Goal: Information Seeking & Learning: Check status

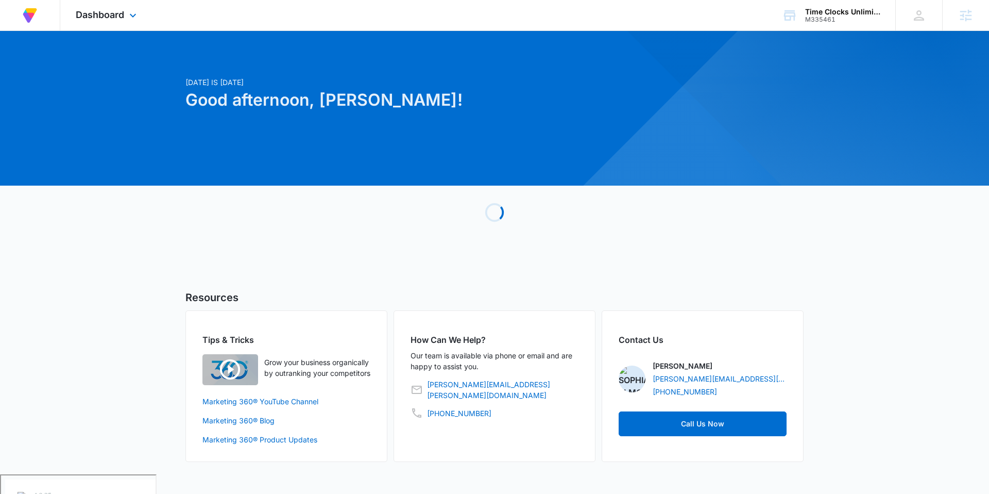
click at [114, 21] on div "Dashboard Apps Reputation CRM Email Social POS Content Ads Intelligence Files B…" at bounding box center [107, 15] width 94 height 30
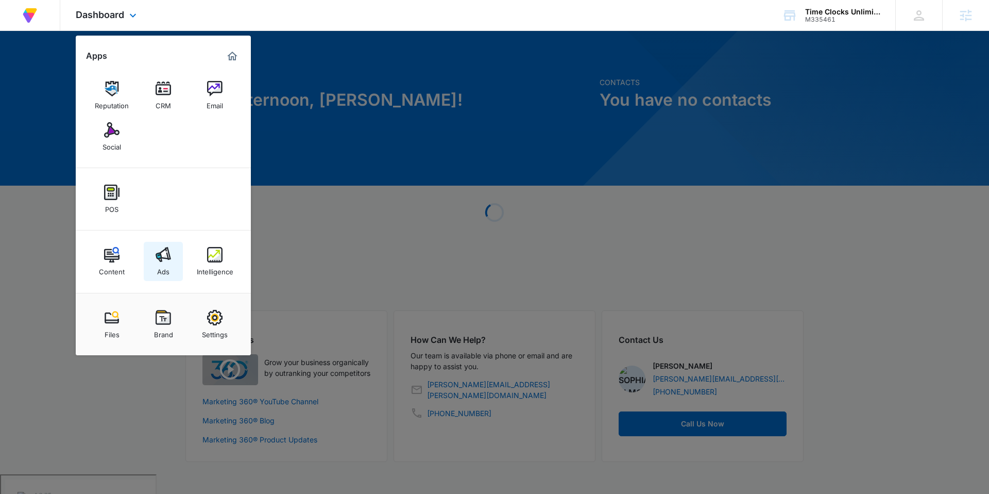
click at [144, 266] on link "Ads" at bounding box center [163, 261] width 39 height 39
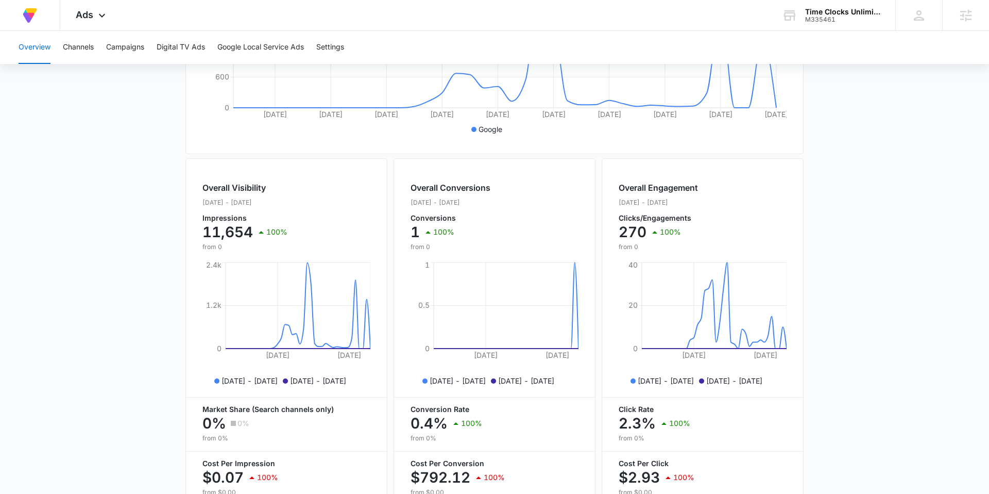
scroll to position [285, 0]
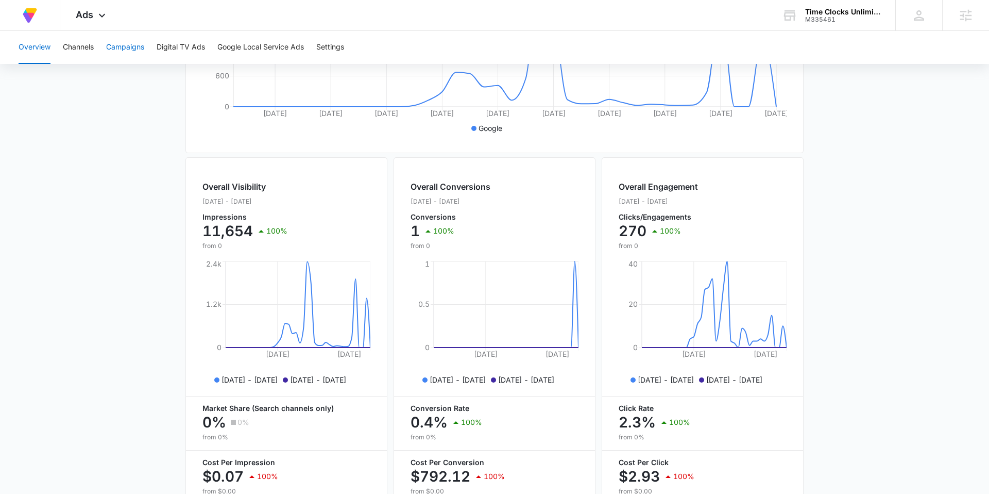
click at [121, 46] on button "Campaigns" at bounding box center [125, 47] width 38 height 33
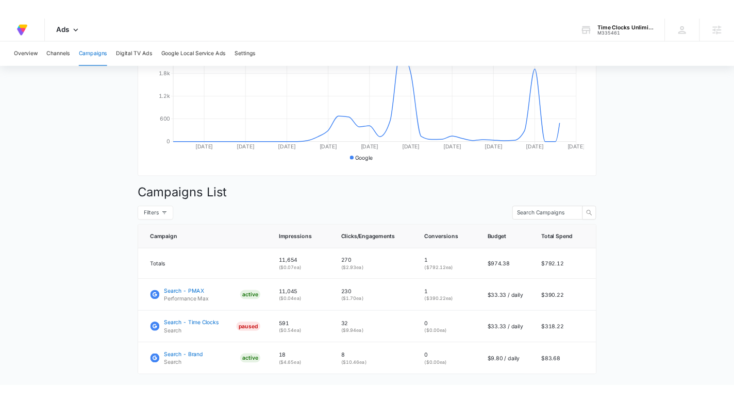
scroll to position [284, 0]
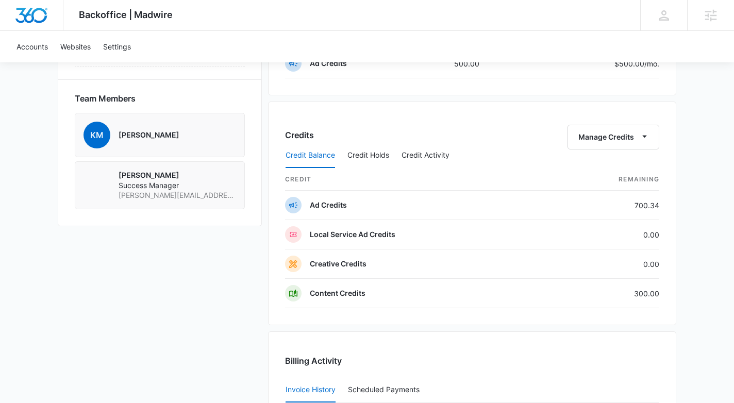
scroll to position [663, 0]
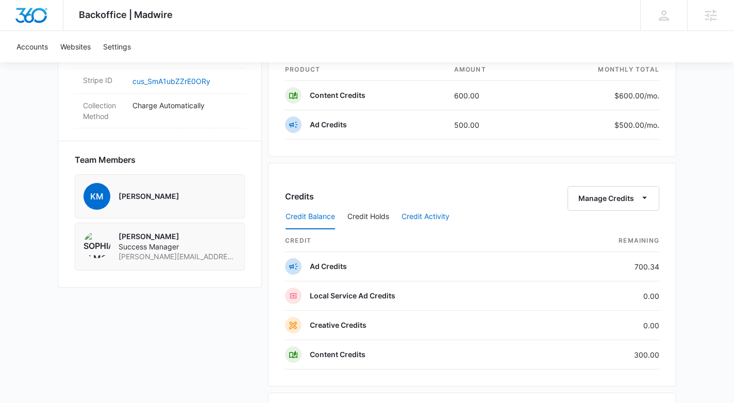
click at [427, 213] on button "Credit Activity" at bounding box center [425, 217] width 48 height 25
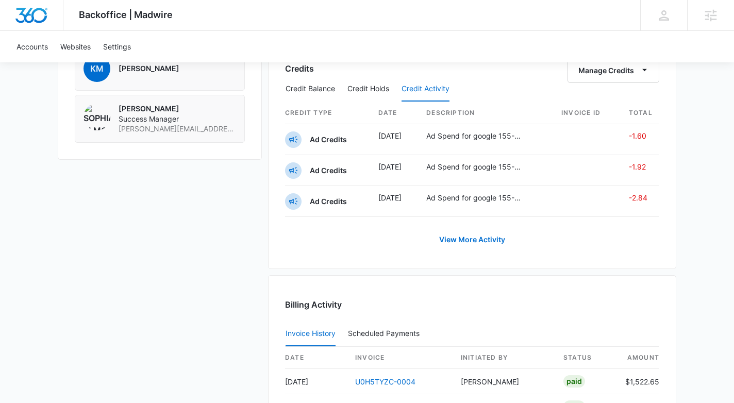
scroll to position [794, 0]
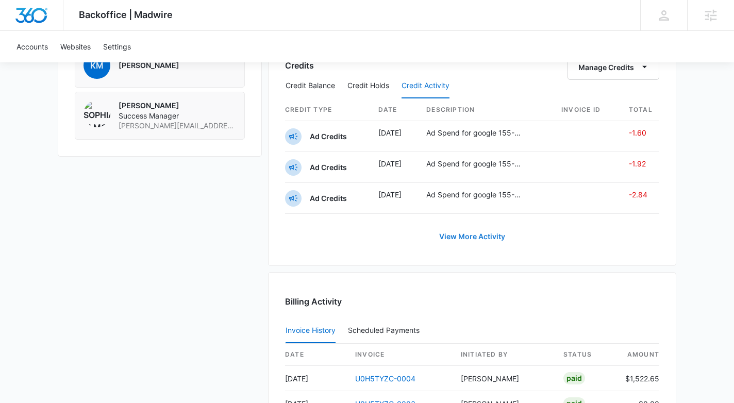
click at [466, 236] on link "View More Activity" at bounding box center [472, 236] width 87 height 25
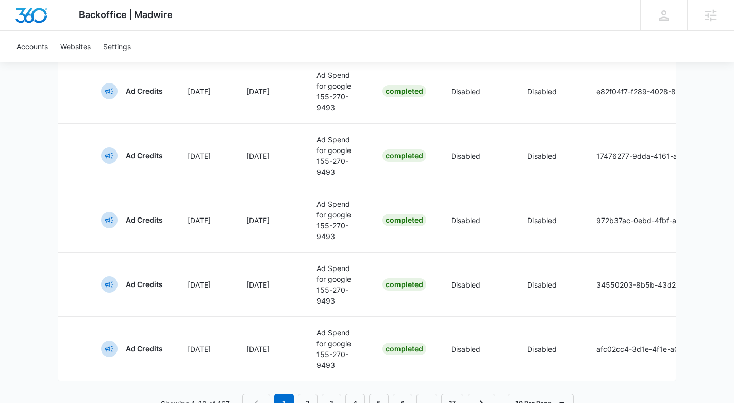
scroll to position [715, 0]
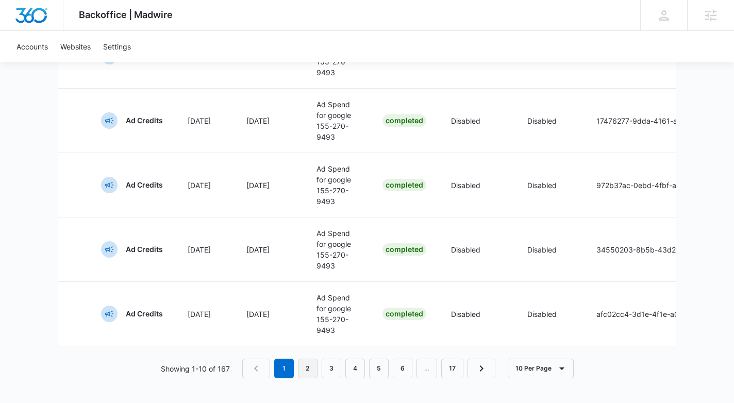
click at [303, 373] on link "2" at bounding box center [308, 369] width 20 height 20
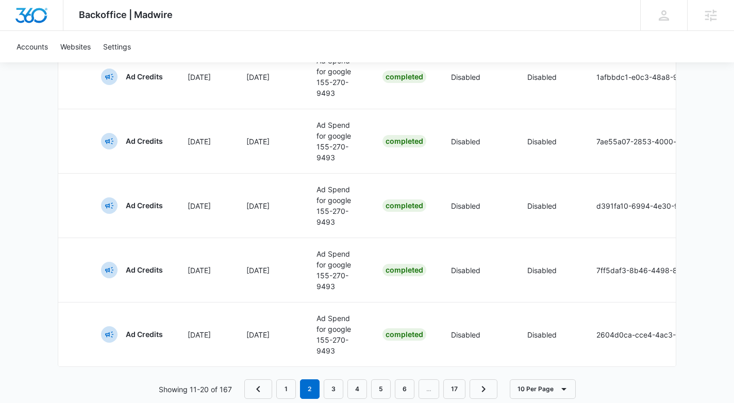
scroll to position [538, 0]
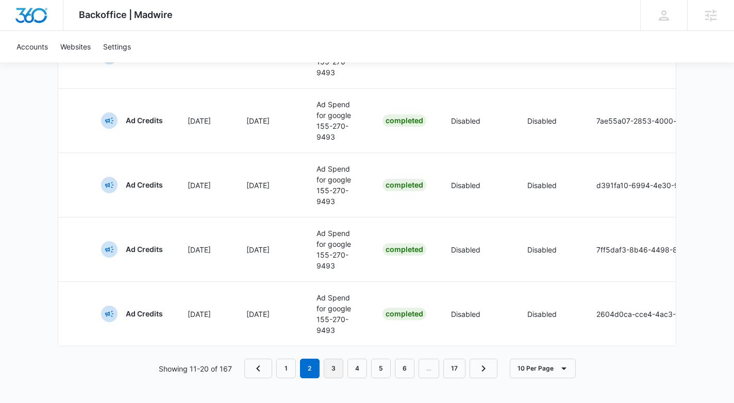
click at [333, 366] on link "3" at bounding box center [334, 369] width 20 height 20
click at [359, 369] on link "4" at bounding box center [358, 369] width 20 height 20
click at [393, 373] on nav "1 2 3 4 5 6 … 17" at bounding box center [371, 369] width 253 height 20
click at [385, 373] on link "5" at bounding box center [382, 369] width 20 height 20
click at [393, 371] on link "6" at bounding box center [394, 369] width 20 height 20
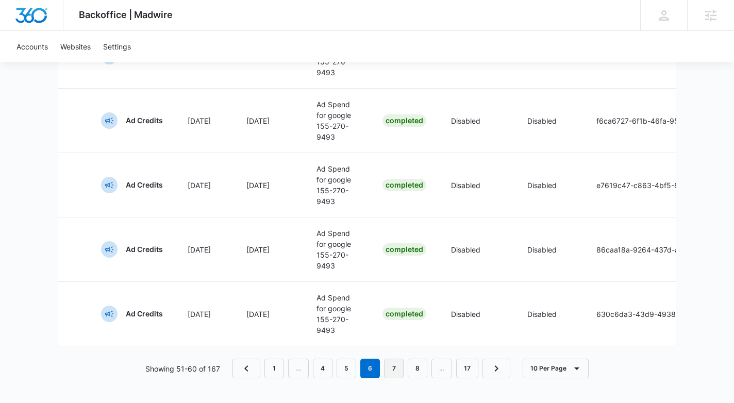
click at [396, 366] on link "7" at bounding box center [394, 369] width 20 height 20
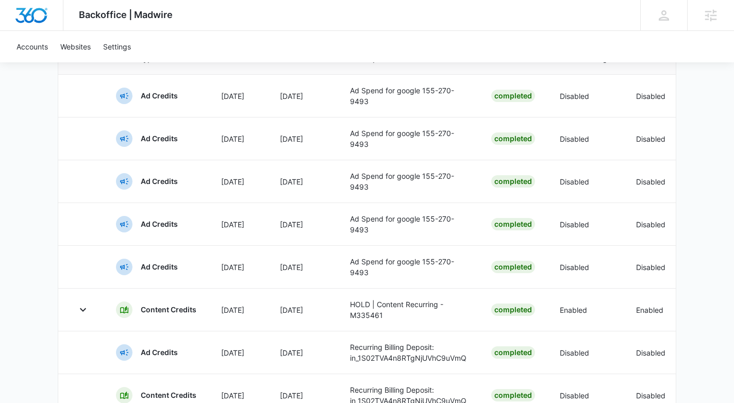
scroll to position [322, 0]
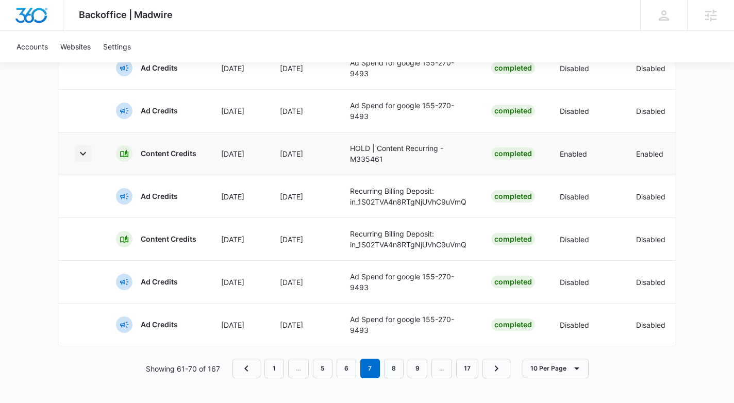
click at [82, 155] on icon "button" at bounding box center [83, 153] width 12 height 12
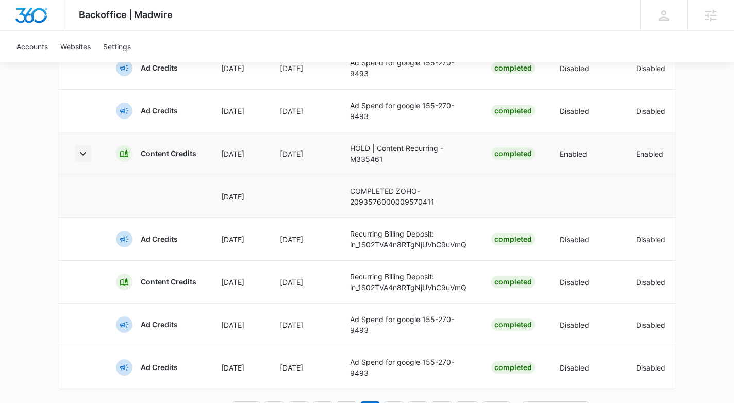
click at [82, 155] on icon "button" at bounding box center [83, 153] width 12 height 12
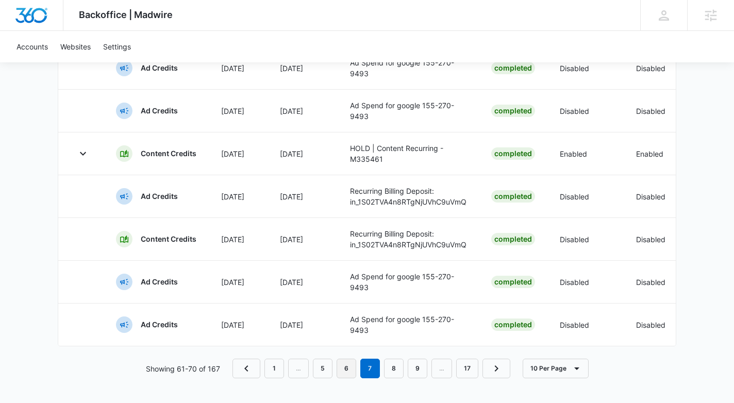
click at [350, 368] on link "6" at bounding box center [346, 369] width 20 height 20
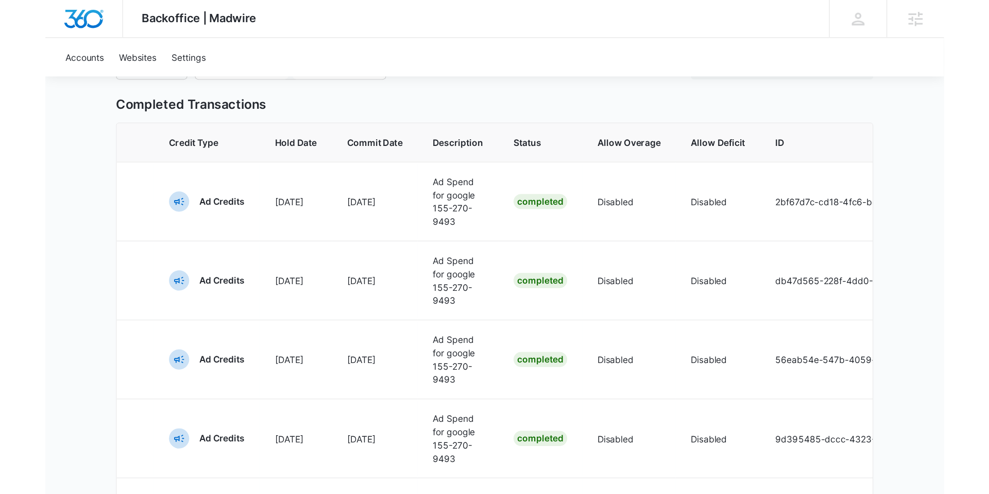
scroll to position [0, 0]
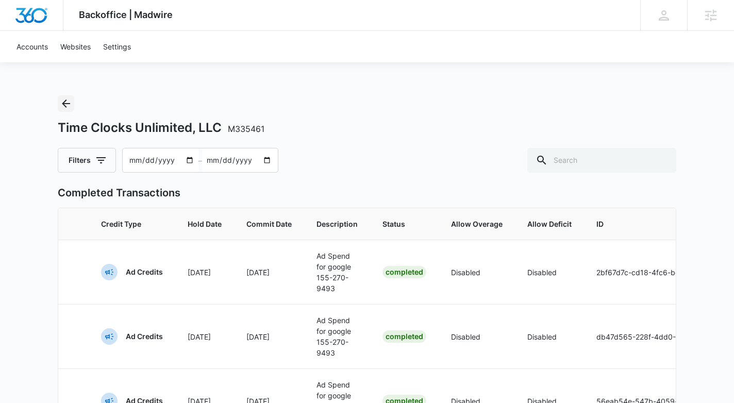
click at [63, 108] on icon "Back" at bounding box center [66, 103] width 12 height 12
